Goal: Task Accomplishment & Management: Manage account settings

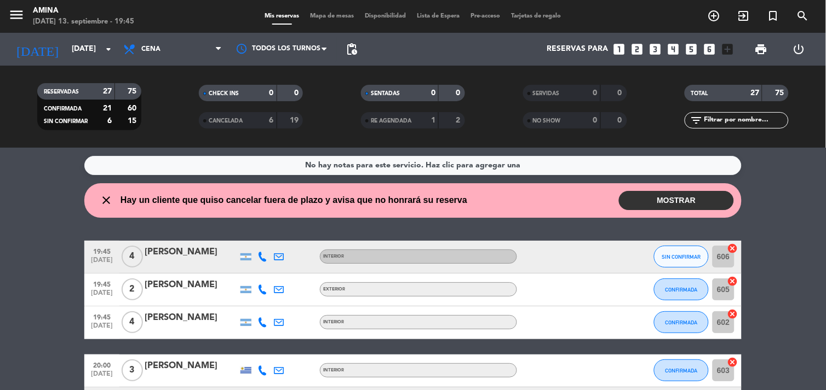
click at [662, 199] on button "MOSTRAR" at bounding box center [676, 200] width 115 height 19
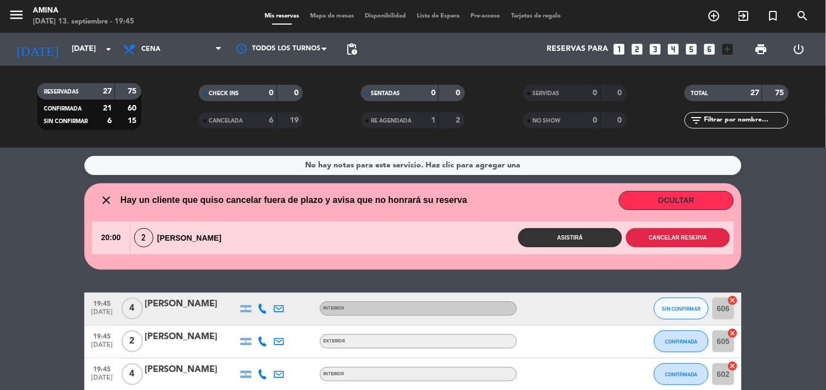
click at [678, 234] on button "Cancelar reserva" at bounding box center [678, 237] width 104 height 19
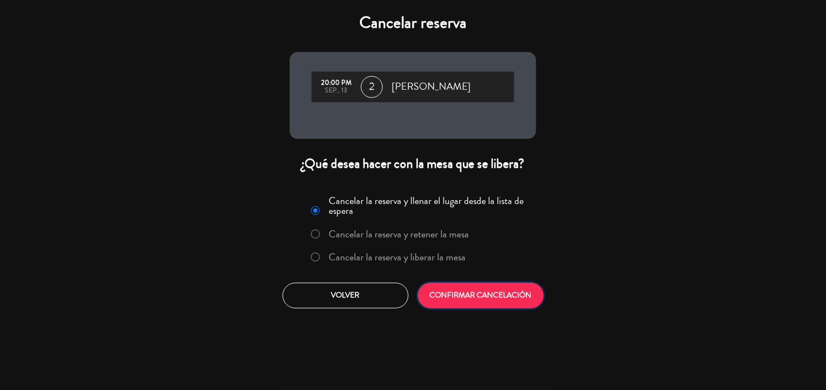
click at [474, 302] on button "CONFIRMAR CANCELACIÓN" at bounding box center [481, 296] width 126 height 26
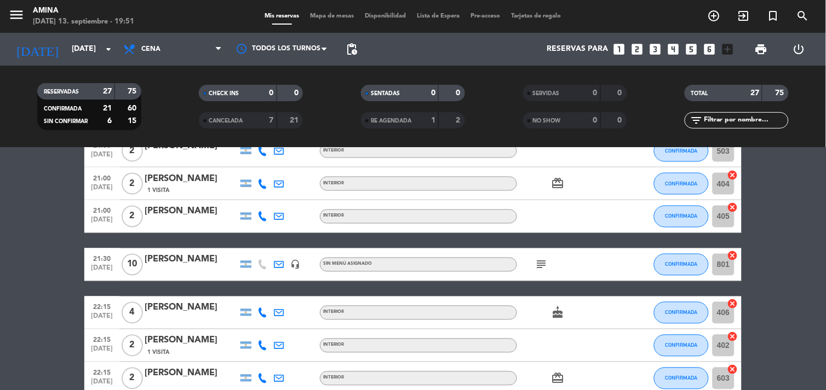
scroll to position [430, 0]
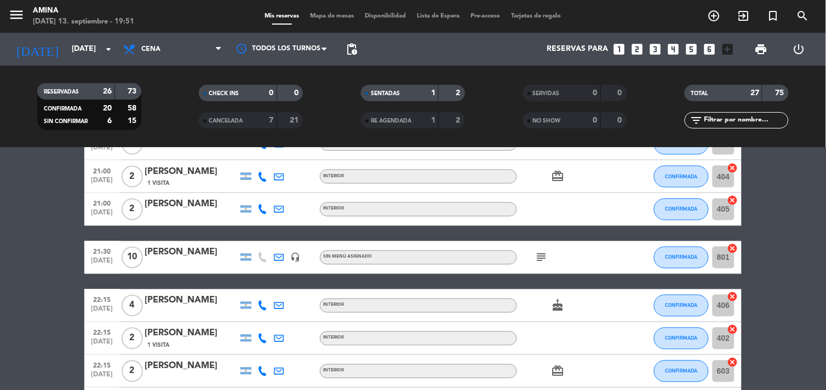
click at [537, 275] on div "19:45 sep. 13 4 Erika INTERIOR SIN CONFIRMAR 606 cancel 19:45 sep. 13 2 Federic…" at bounding box center [412, 250] width 657 height 964
click at [535, 258] on icon "subject" at bounding box center [541, 257] width 13 height 13
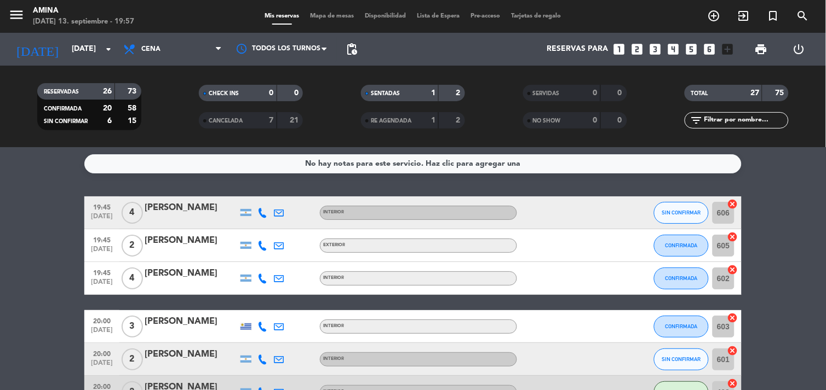
scroll to position [1, 0]
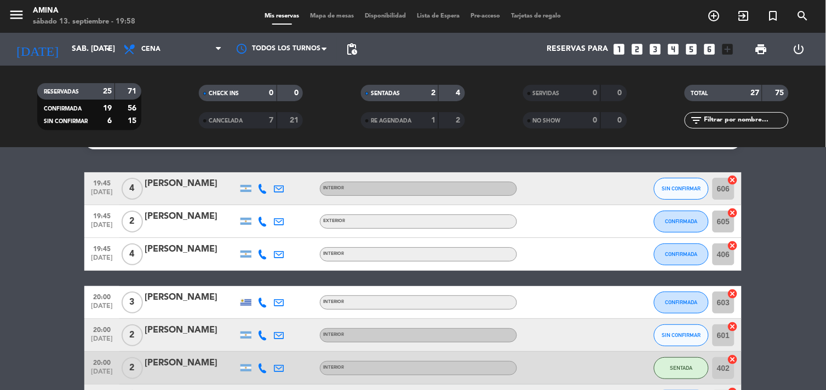
scroll to position [32, 0]
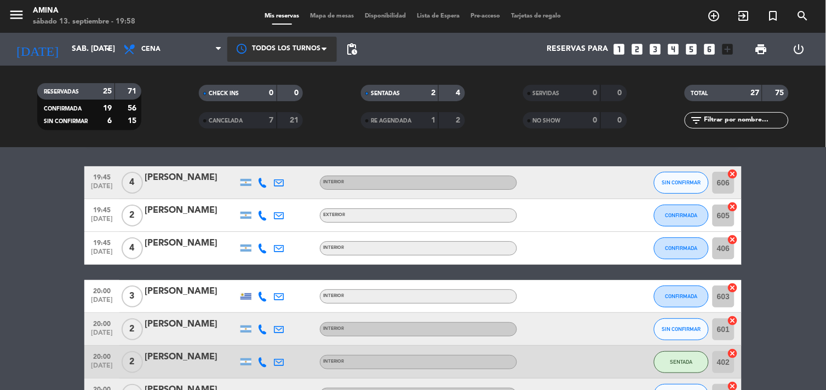
click at [329, 40] on div at bounding box center [282, 49] width 110 height 25
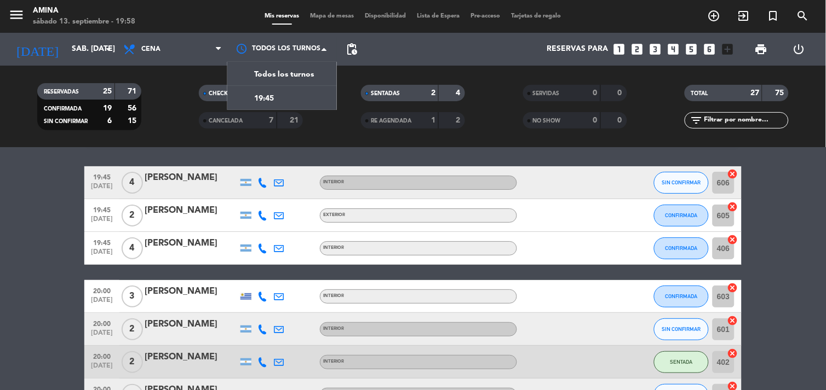
click at [312, 15] on span "Mapa de mesas" at bounding box center [332, 16] width 55 height 6
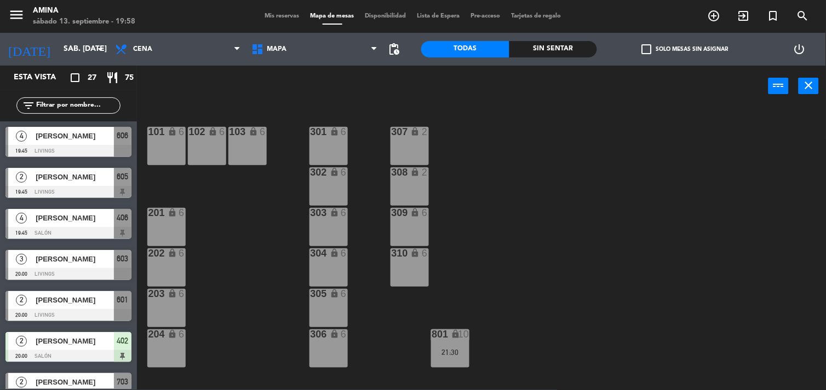
click at [271, 16] on span "Mis reservas" at bounding box center [282, 16] width 45 height 6
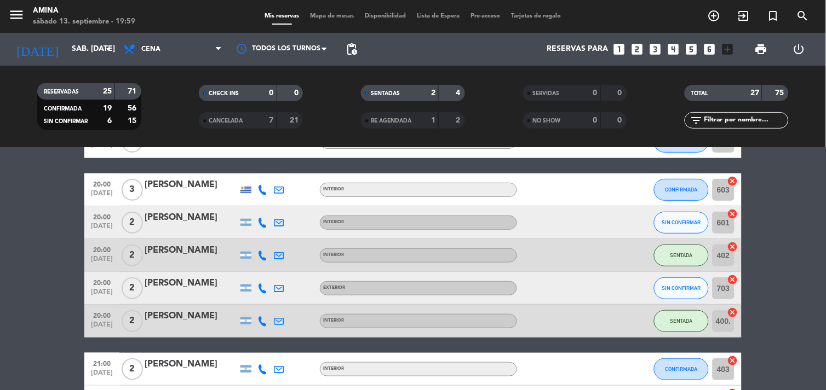
scroll to position [139, 0]
